Goal: Communication & Community: Answer question/provide support

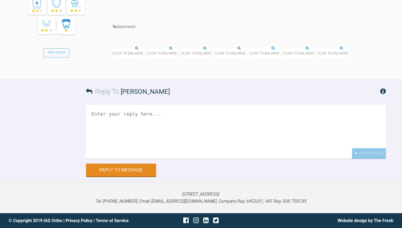
scroll to position [6502, 0]
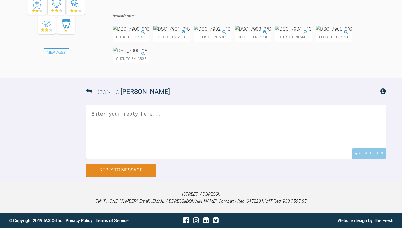
click at [150, 158] on textarea at bounding box center [236, 132] width 300 height 54
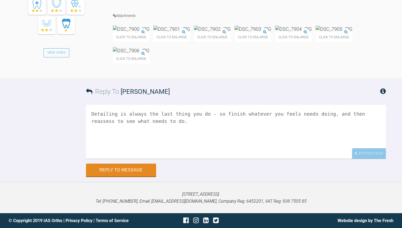
type textarea "Detailing is always the last thing you do - so finish whatever you feels needs …"
click at [231, 32] on img at bounding box center [212, 29] width 37 height 7
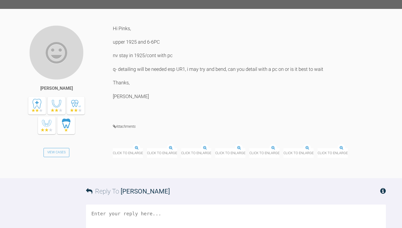
scroll to position [6125, 0]
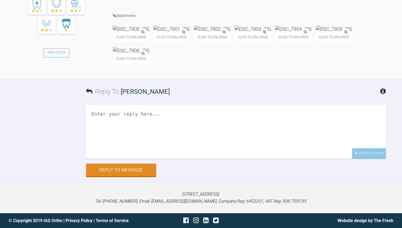
scroll to position [6512, 0]
click at [132, 156] on textarea at bounding box center [236, 132] width 300 height 54
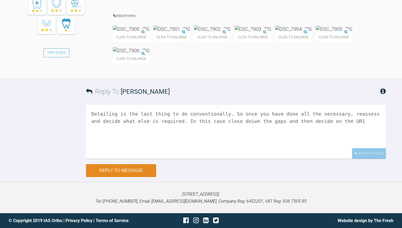
type textarea "Detailing is the last thing to do conventionally. So once you have done all the…"
click at [102, 177] on button "Reply to Message" at bounding box center [121, 170] width 70 height 13
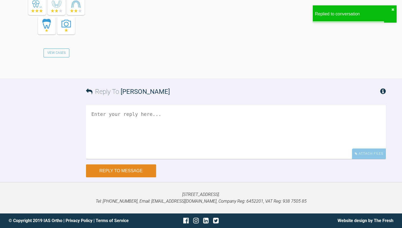
scroll to position [6731, 0]
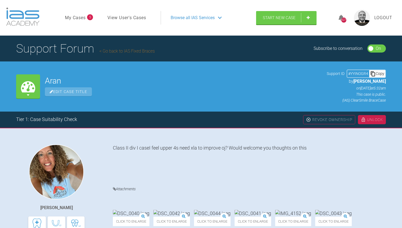
scroll to position [259, 0]
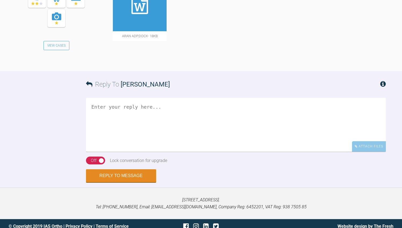
scroll to position [702, 0]
